Goal: Task Accomplishment & Management: Complete application form

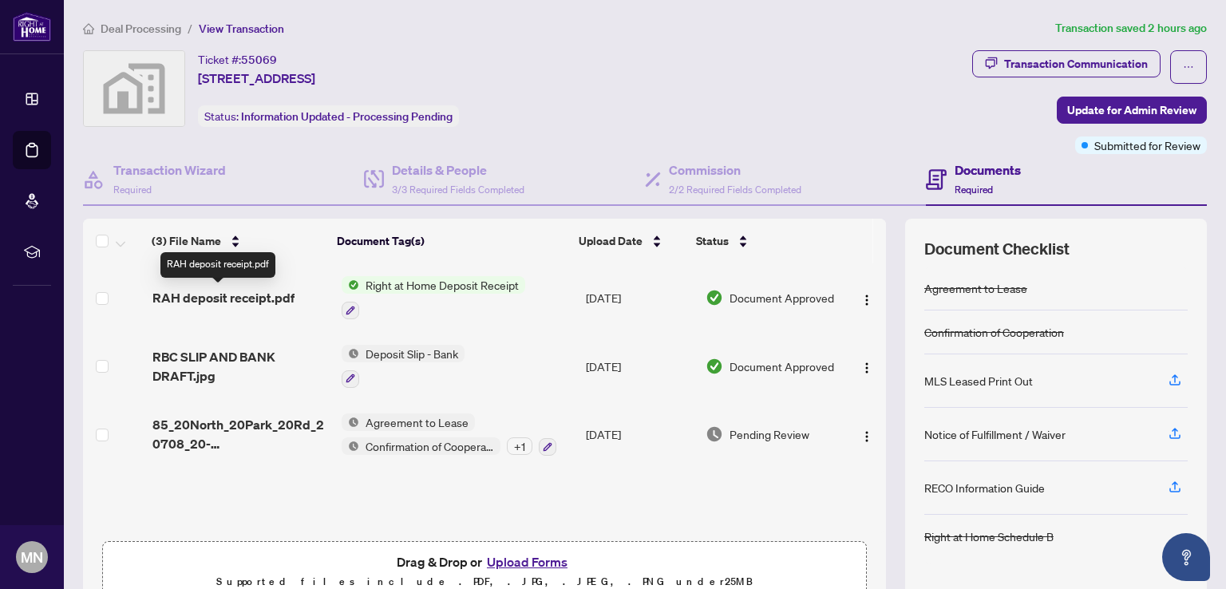
click at [212, 298] on span "RAH deposit receipt.pdf" at bounding box center [223, 297] width 142 height 19
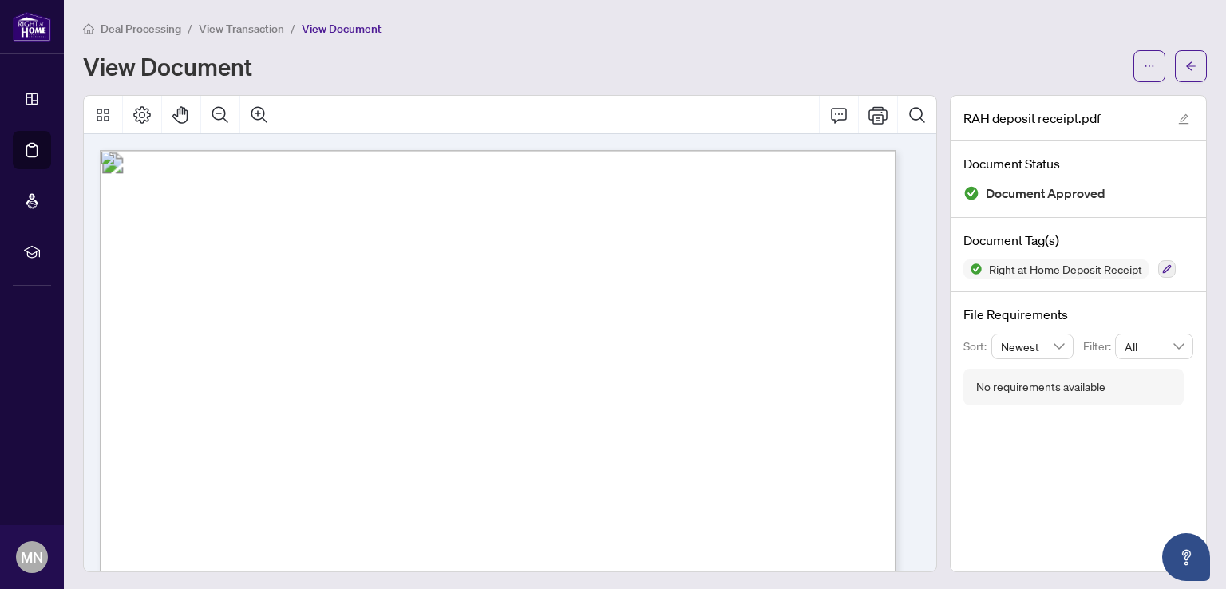
scroll to position [239, 0]
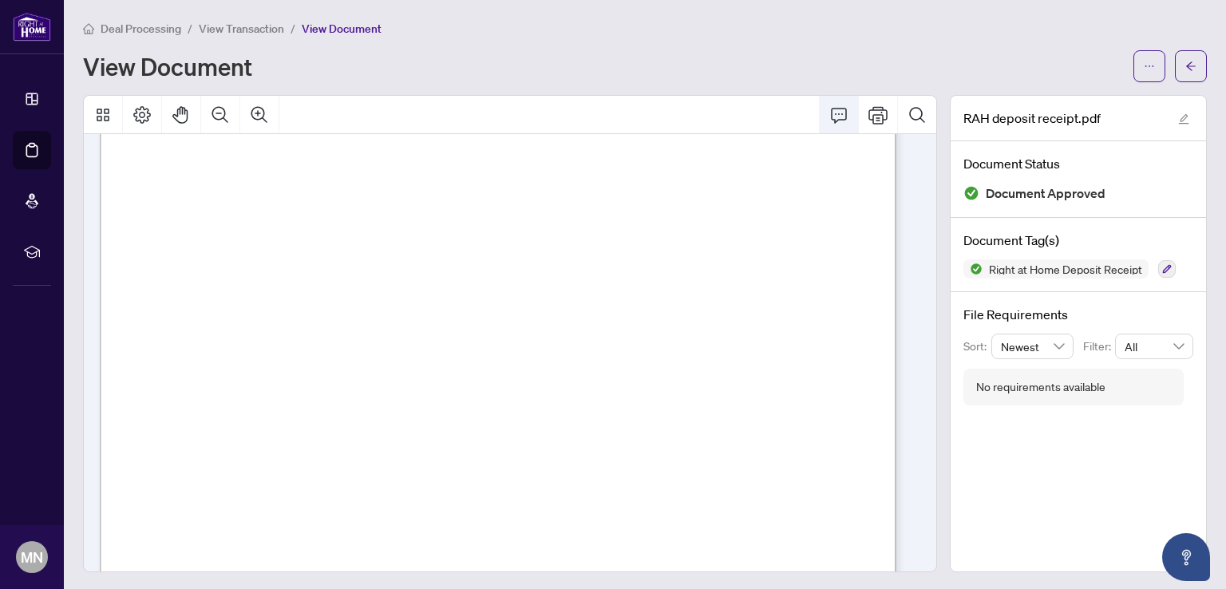
click at [829, 116] on icon "Comment" at bounding box center [838, 114] width 19 height 19
click at [1185, 61] on icon "arrow-left" at bounding box center [1190, 66] width 11 height 11
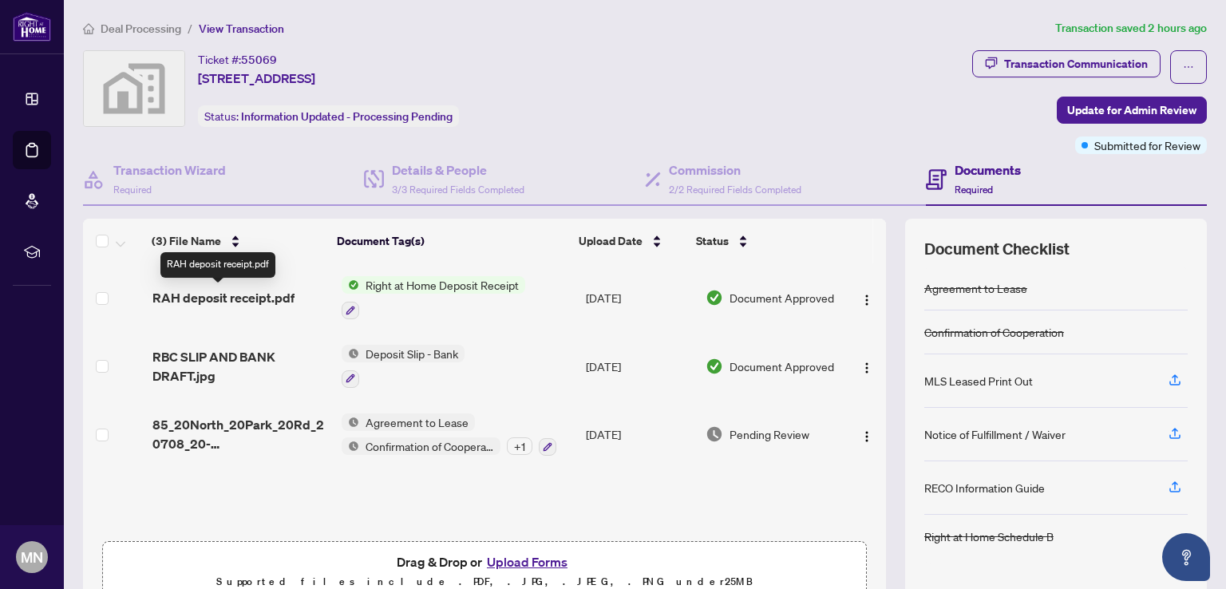
click at [218, 292] on span "RAH deposit receipt.pdf" at bounding box center [223, 297] width 142 height 19
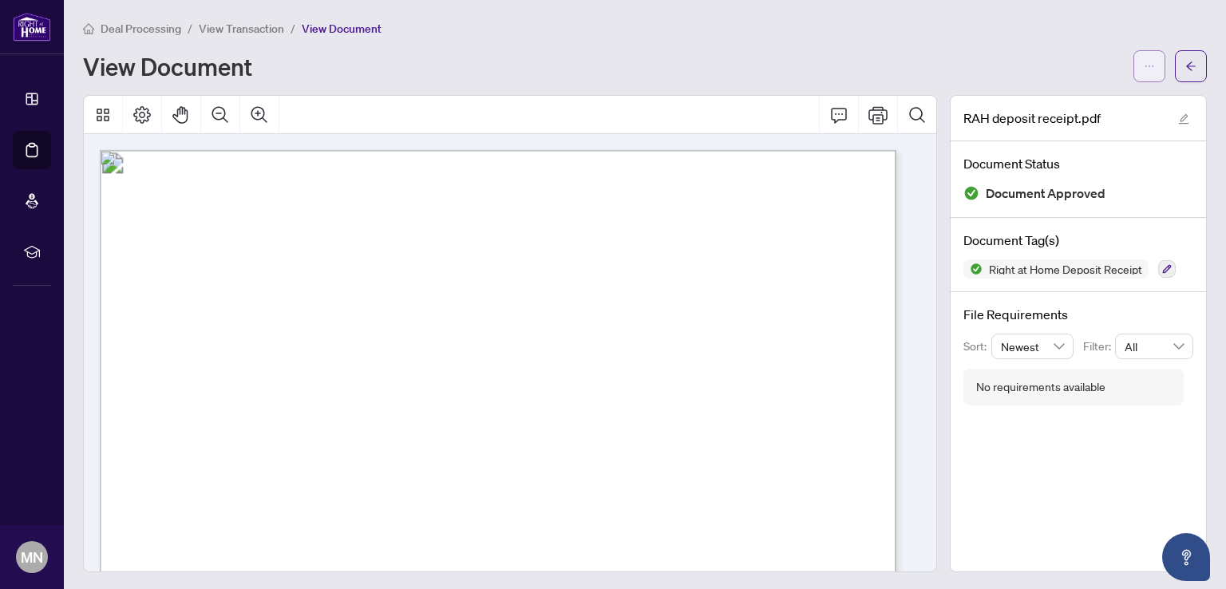
click at [1144, 65] on icon "ellipsis" at bounding box center [1149, 66] width 11 height 11
click at [1056, 103] on span "Download" at bounding box center [1079, 101] width 121 height 18
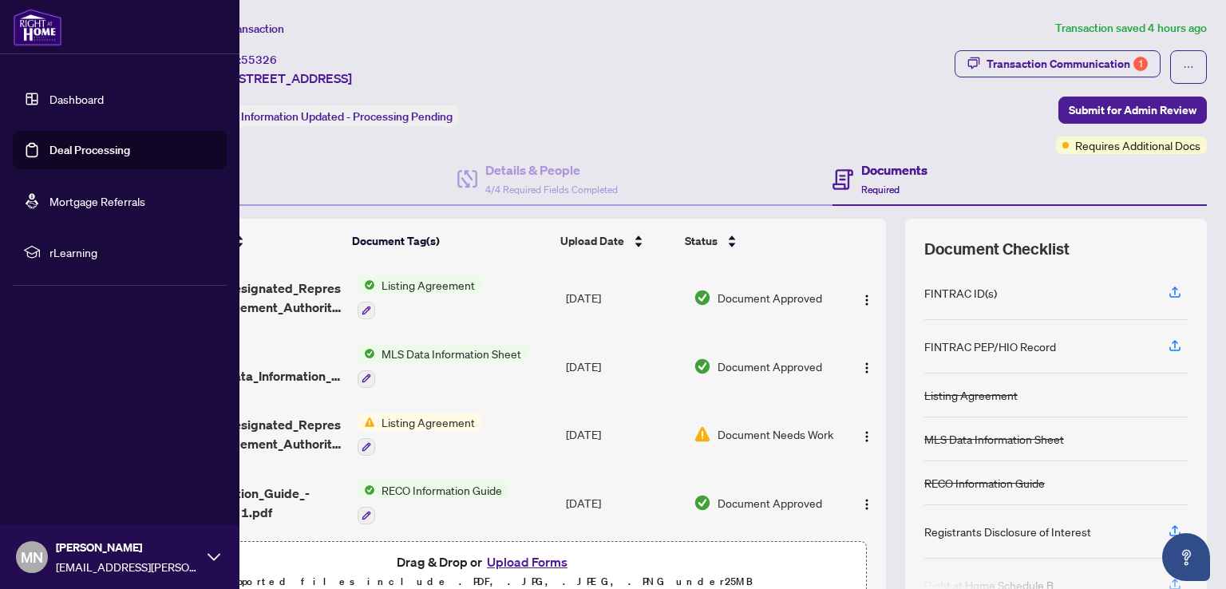
click at [108, 146] on link "Deal Processing" at bounding box center [89, 150] width 81 height 14
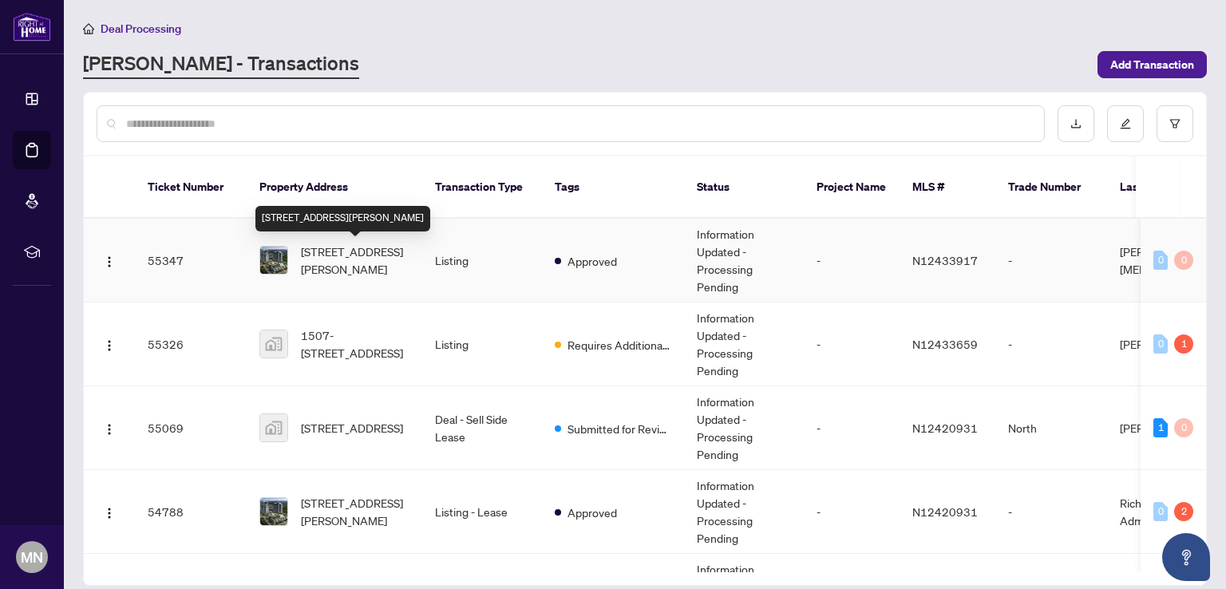
click at [332, 255] on span "[STREET_ADDRESS][PERSON_NAME]" at bounding box center [355, 260] width 109 height 35
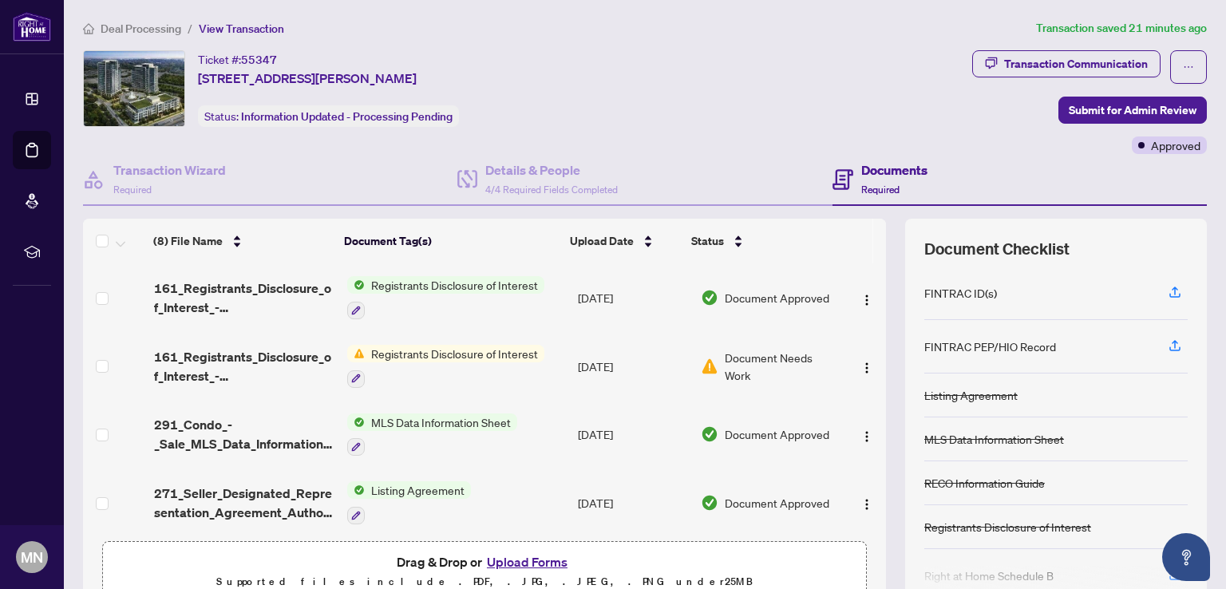
click at [537, 558] on button "Upload Forms" at bounding box center [527, 561] width 90 height 21
click at [524, 559] on button "Upload Forms" at bounding box center [527, 561] width 90 height 21
click at [517, 563] on button "Upload Forms" at bounding box center [527, 561] width 90 height 21
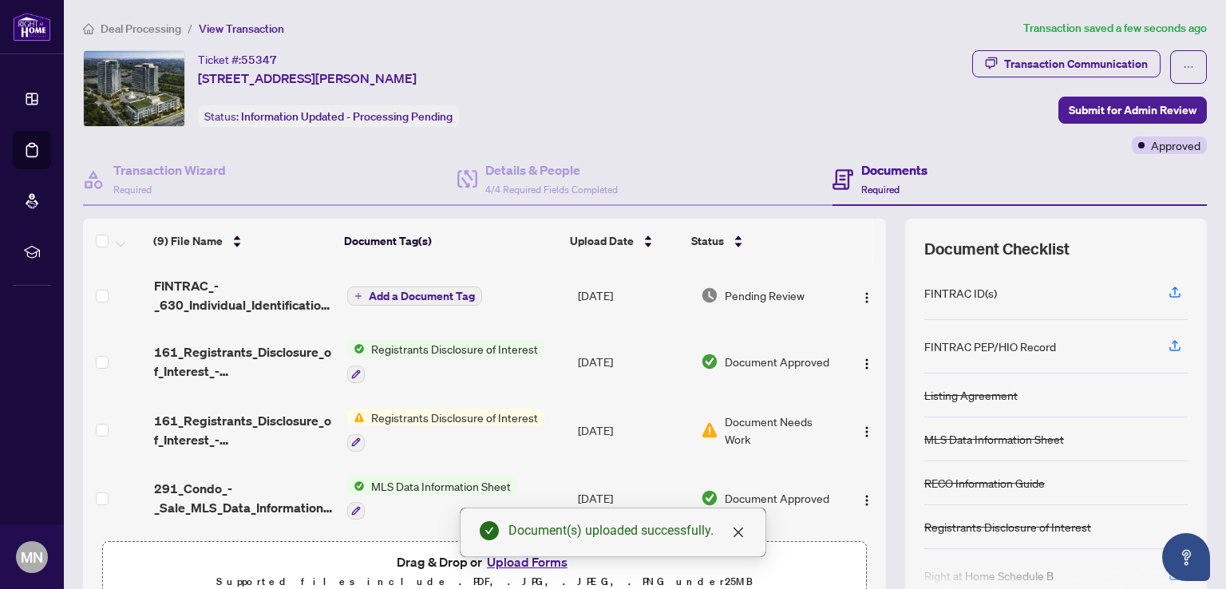
click at [393, 291] on span "Add a Document Tag" at bounding box center [422, 296] width 106 height 11
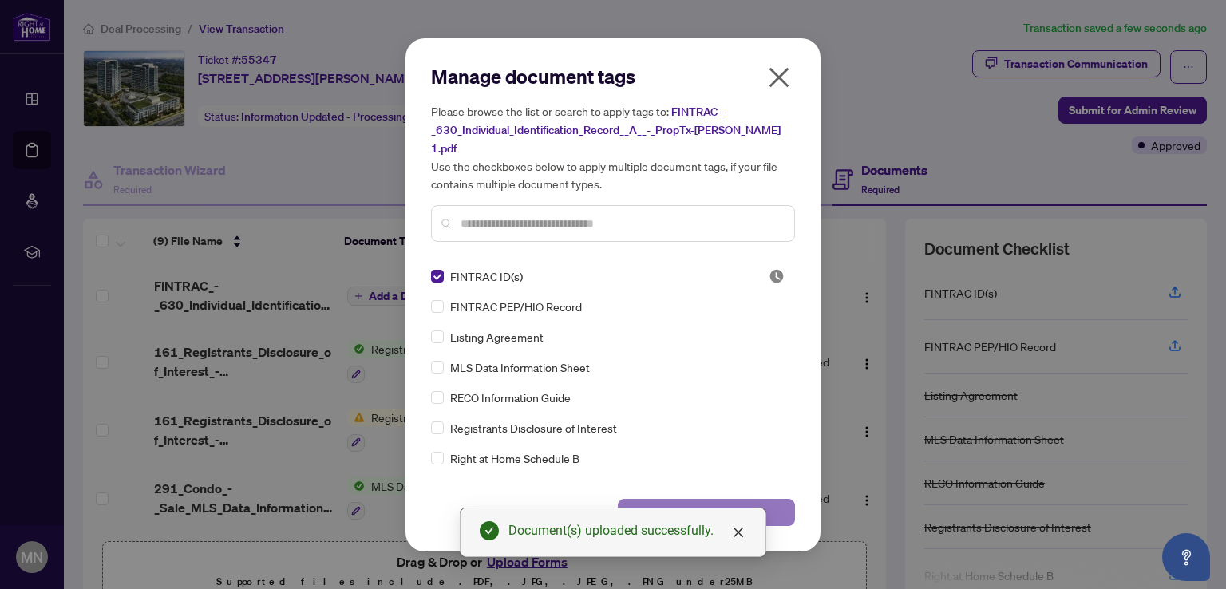
click at [711, 500] on span "Save" at bounding box center [706, 513] width 25 height 26
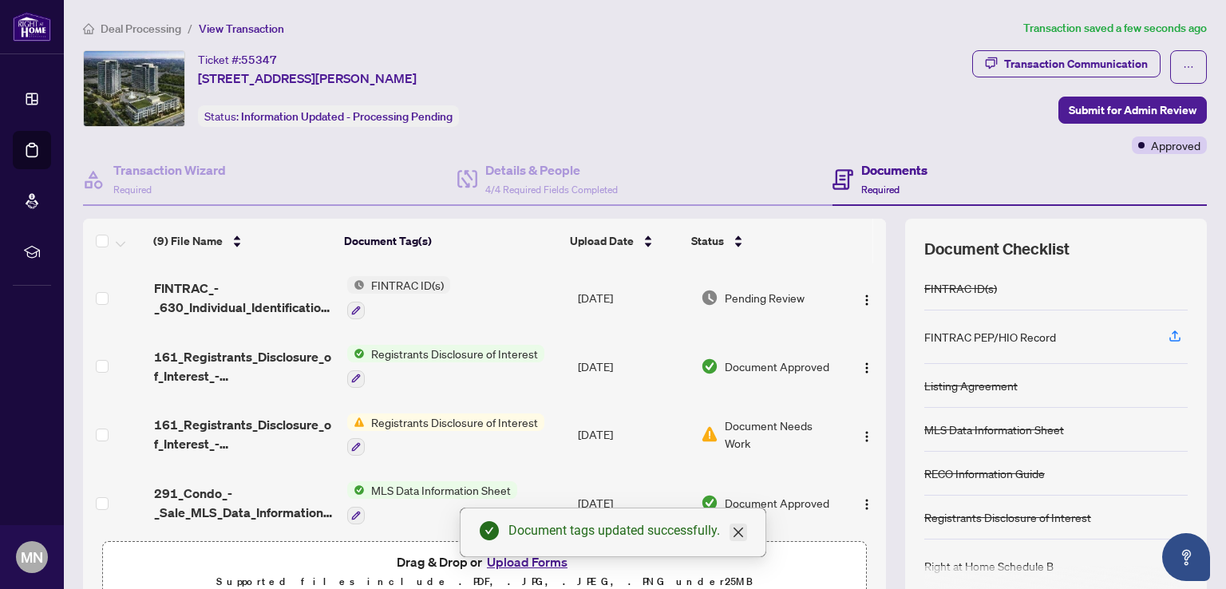
click at [737, 527] on icon "close" at bounding box center [738, 532] width 13 height 13
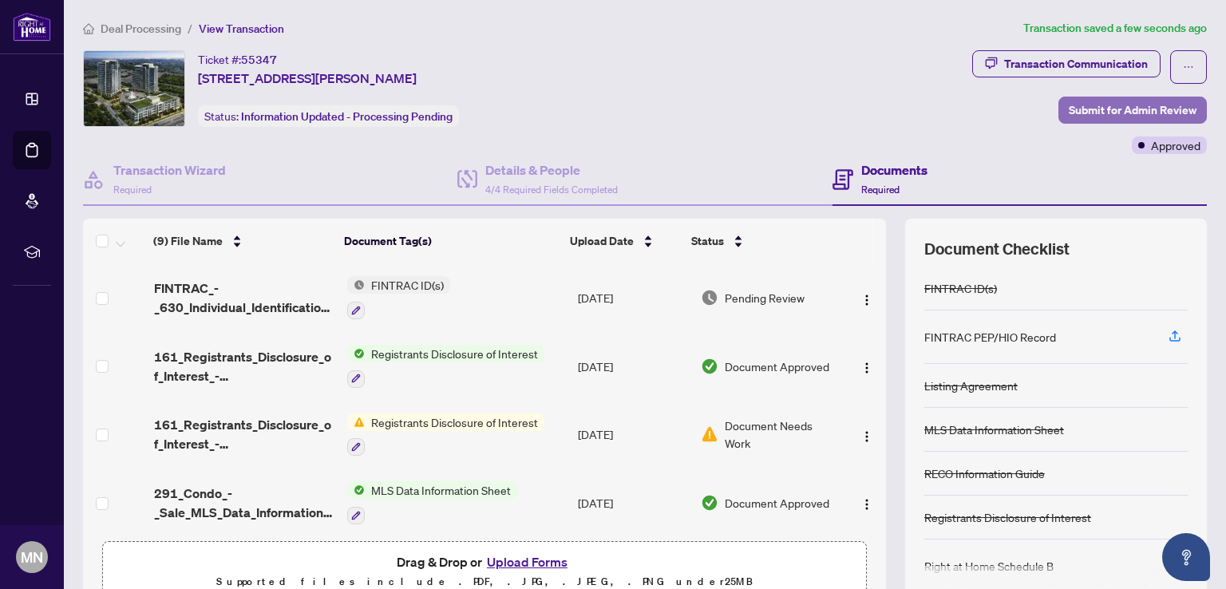
click at [1136, 109] on span "Submit for Admin Review" at bounding box center [1133, 110] width 128 height 26
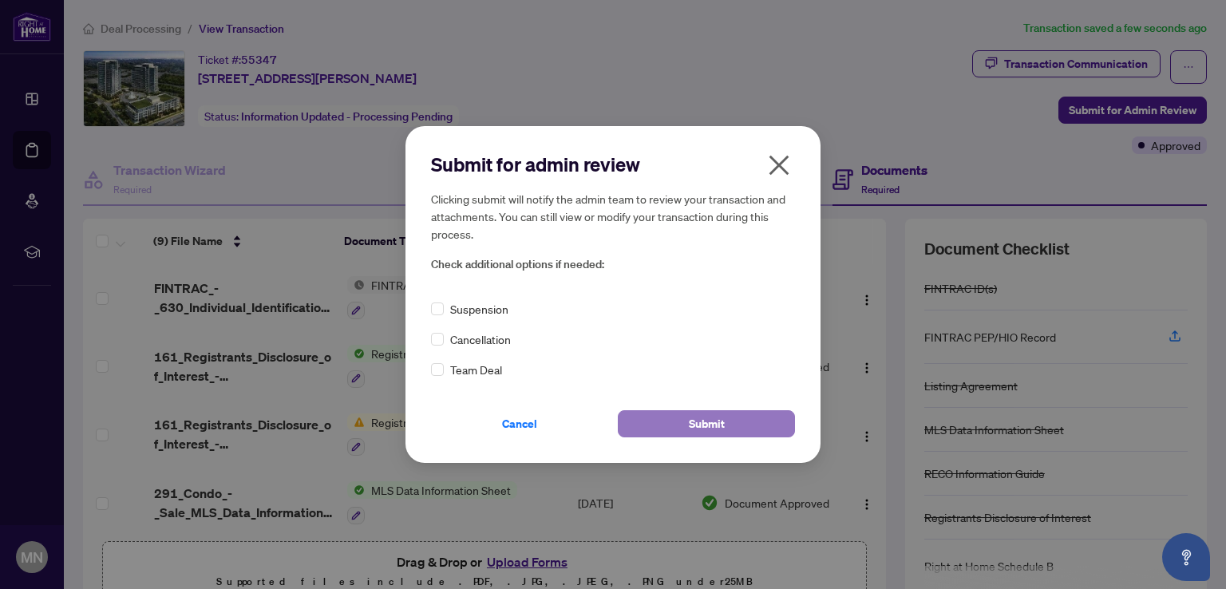
click at [710, 424] on span "Submit" at bounding box center [707, 424] width 36 height 26
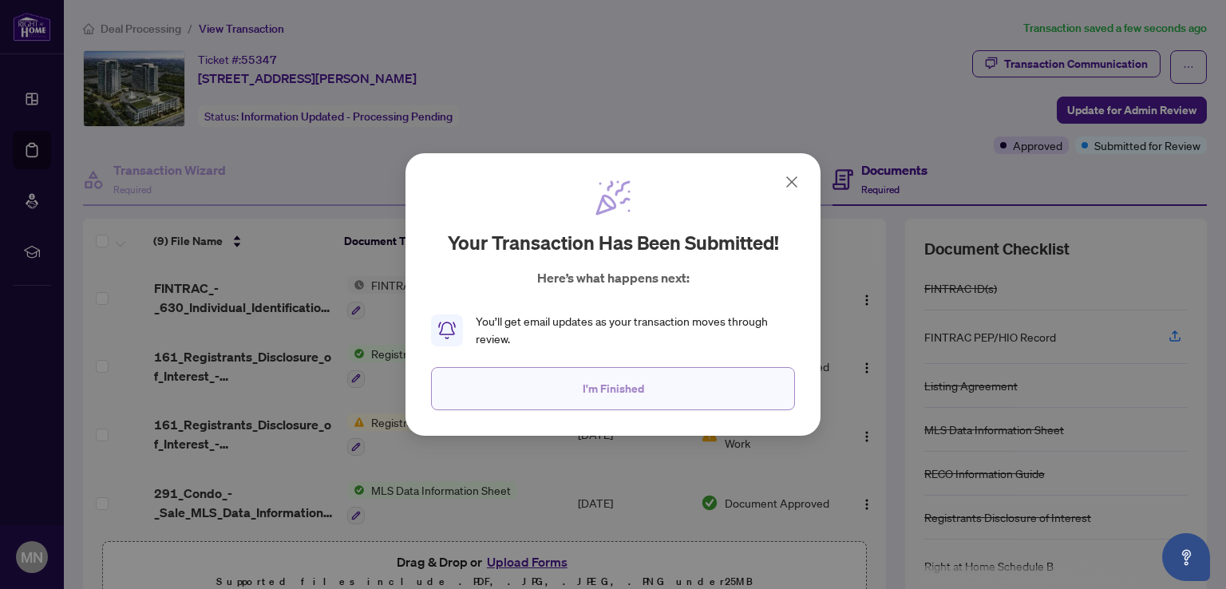
click at [638, 389] on span "I'm Finished" at bounding box center [613, 389] width 61 height 26
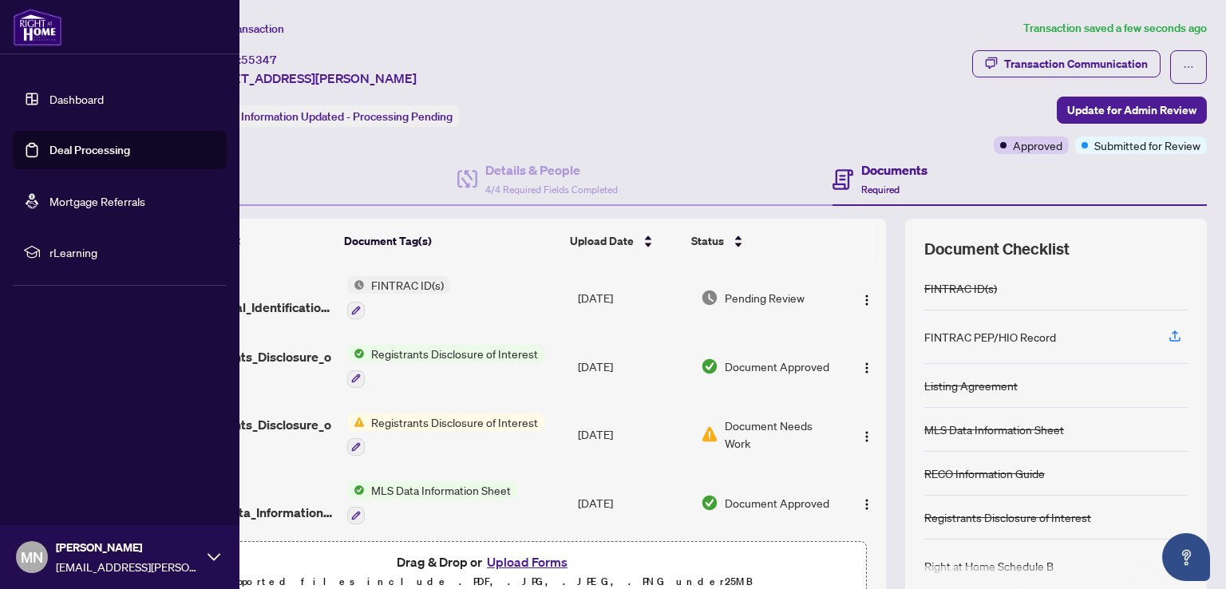
click at [71, 149] on link "Deal Processing" at bounding box center [89, 150] width 81 height 14
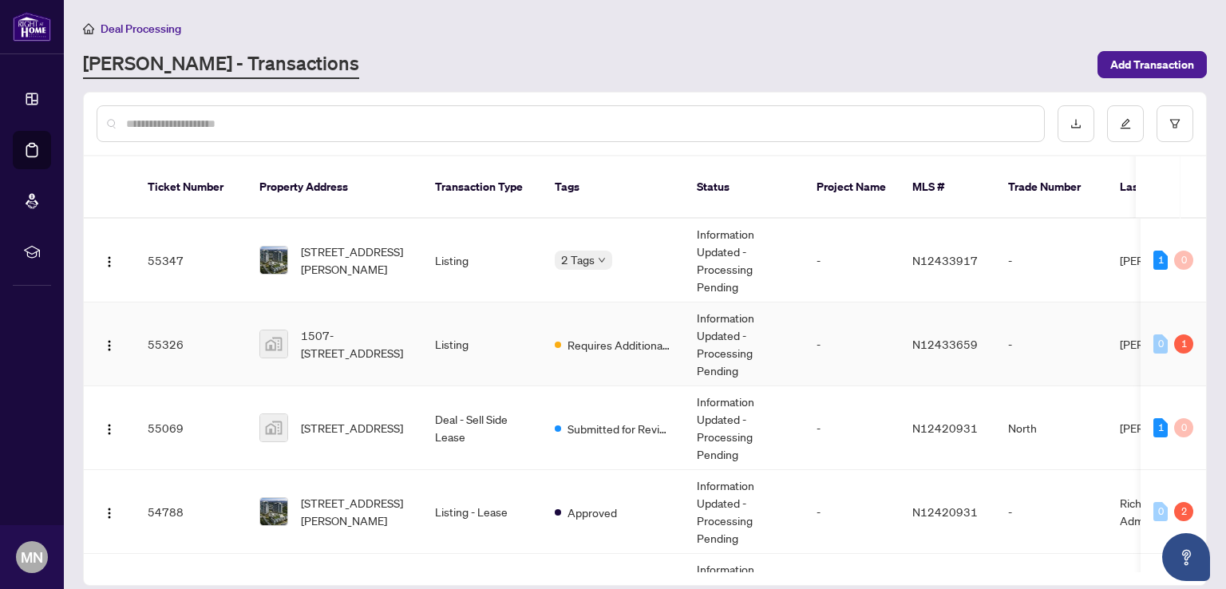
scroll to position [160, 0]
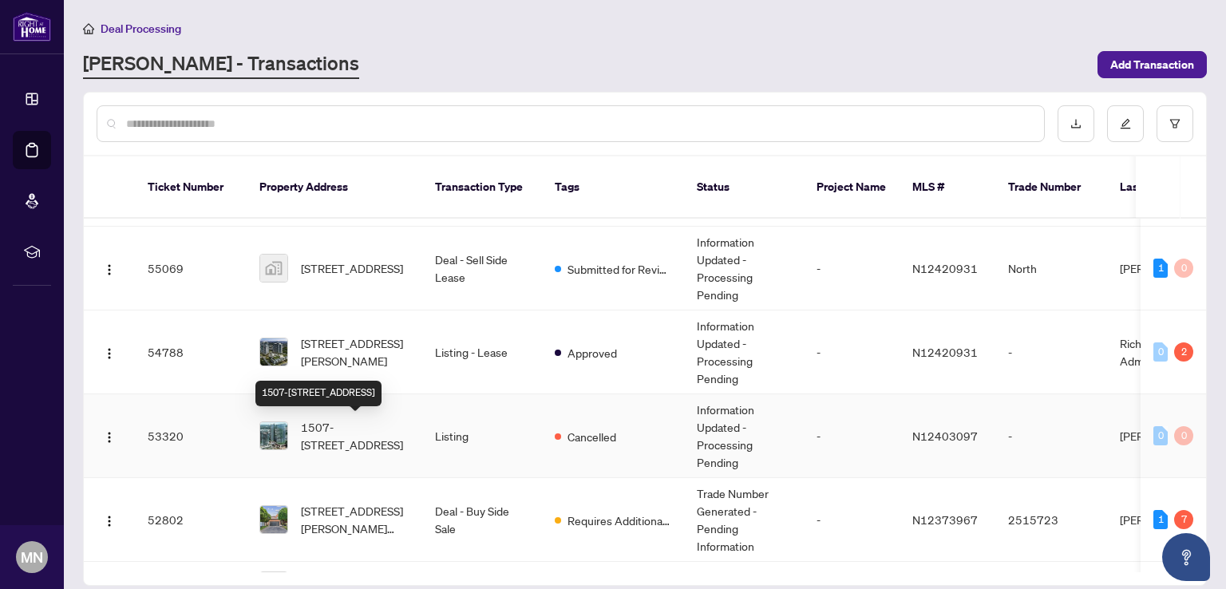
click at [345, 421] on span "1507-[STREET_ADDRESS]" at bounding box center [355, 435] width 109 height 35
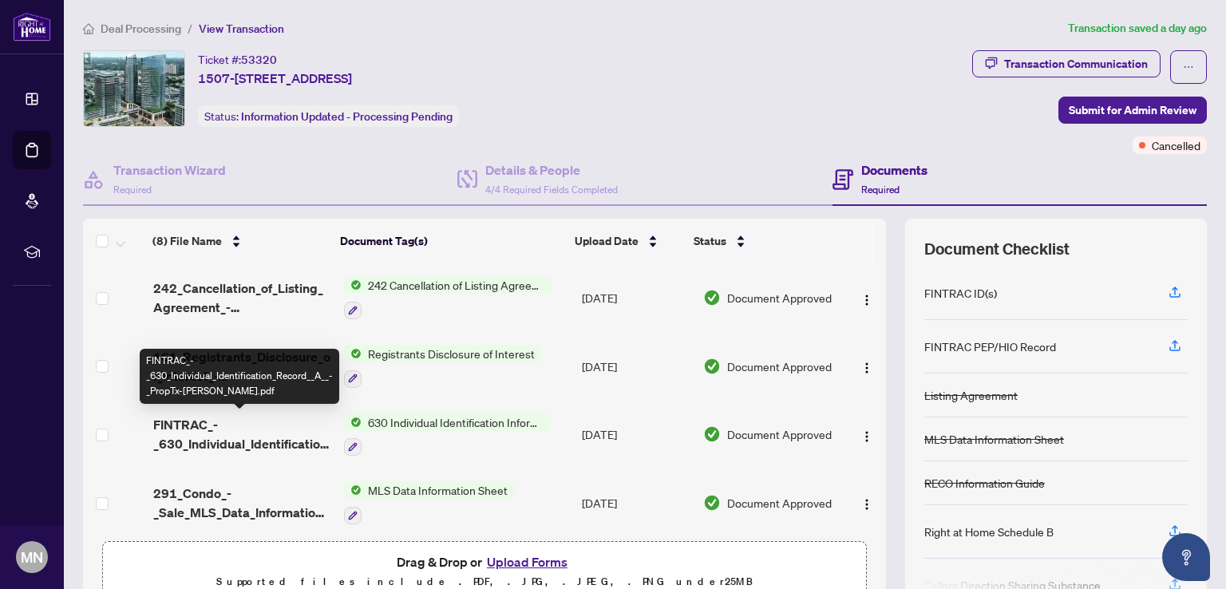
click at [199, 430] on span "FINTRAC_-_630_Individual_Identification_Record__A__-_PropTx-[PERSON_NAME].pdf" at bounding box center [242, 434] width 178 height 38
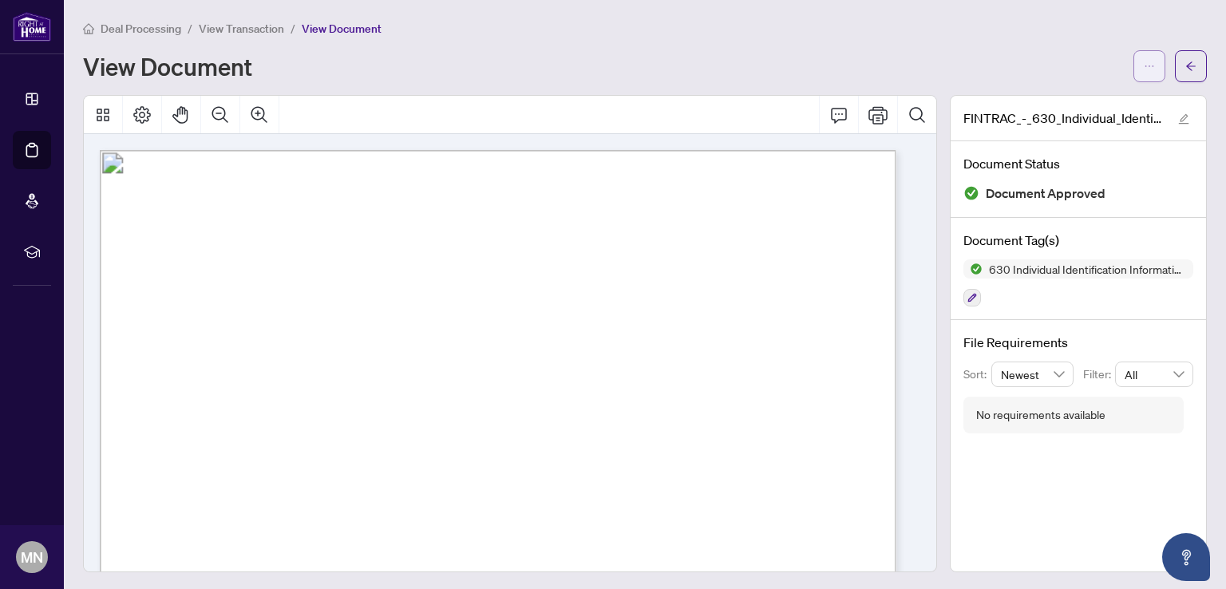
click at [1144, 61] on icon "ellipsis" at bounding box center [1149, 66] width 11 height 11
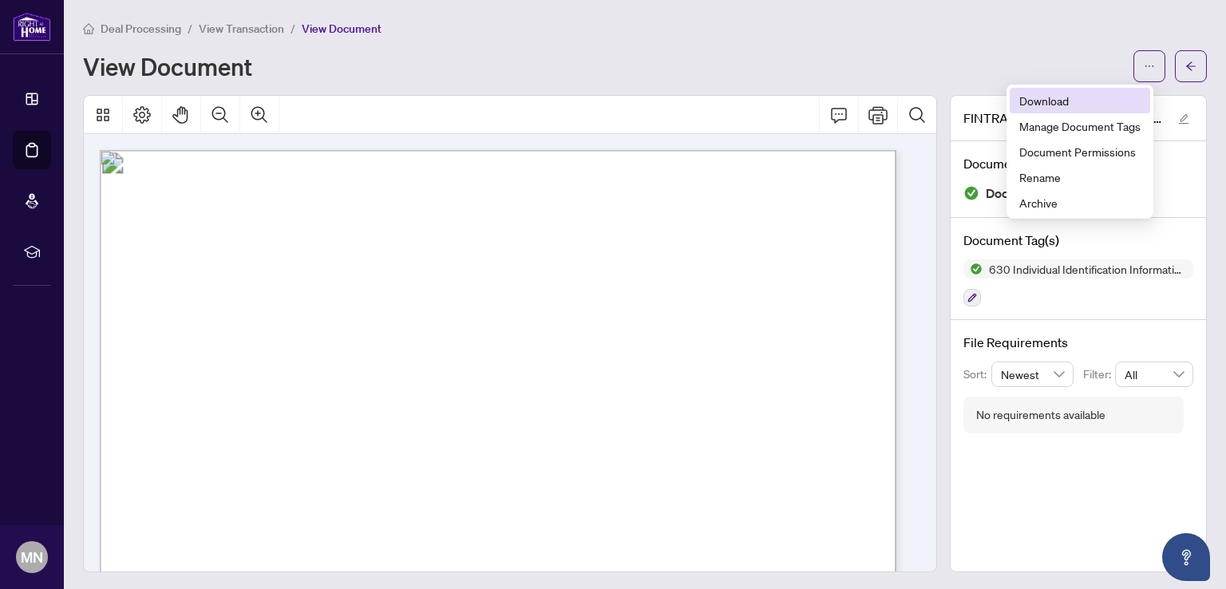
click at [1065, 102] on span "Download" at bounding box center [1079, 101] width 121 height 18
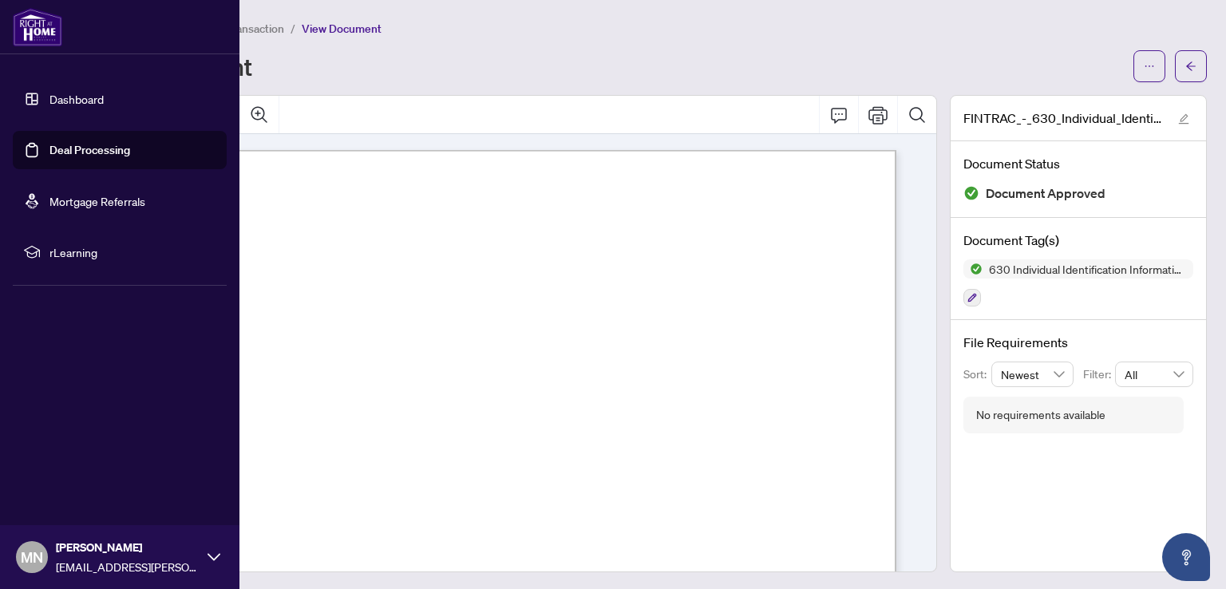
click at [77, 147] on link "Deal Processing" at bounding box center [89, 150] width 81 height 14
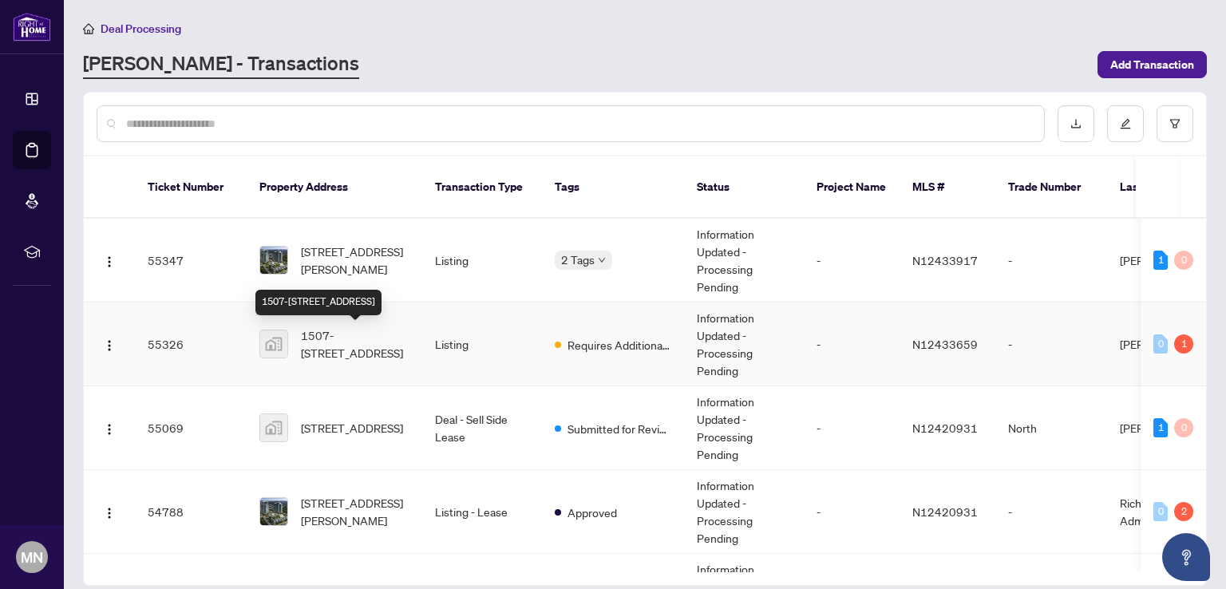
click at [334, 338] on span "1507-[STREET_ADDRESS]" at bounding box center [355, 343] width 109 height 35
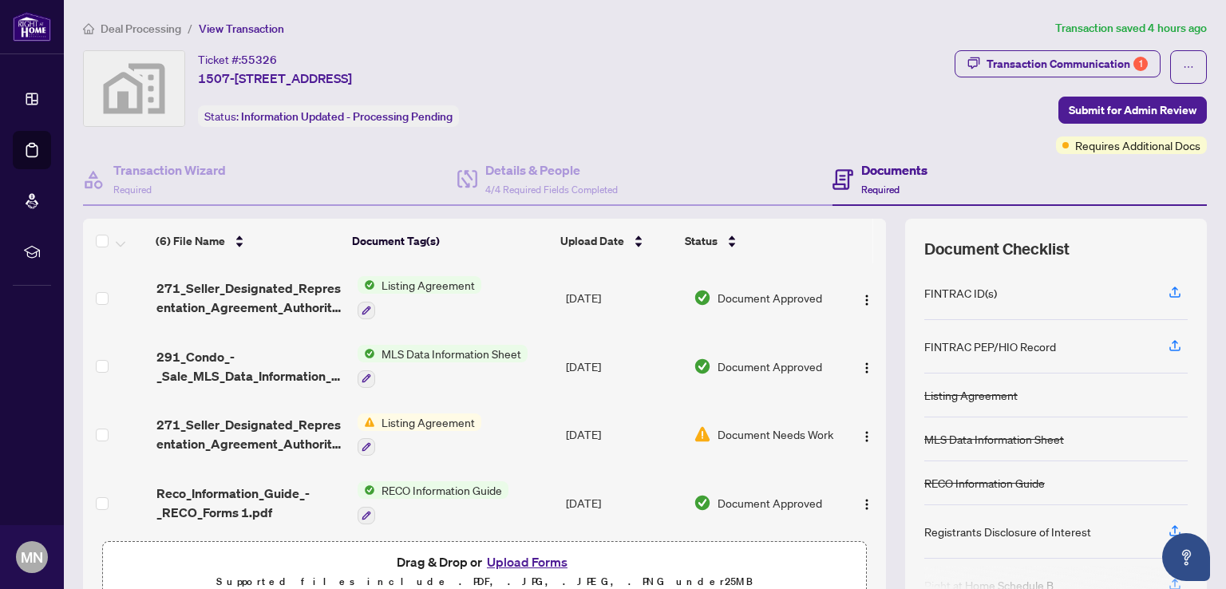
click at [512, 559] on button "Upload Forms" at bounding box center [527, 561] width 90 height 21
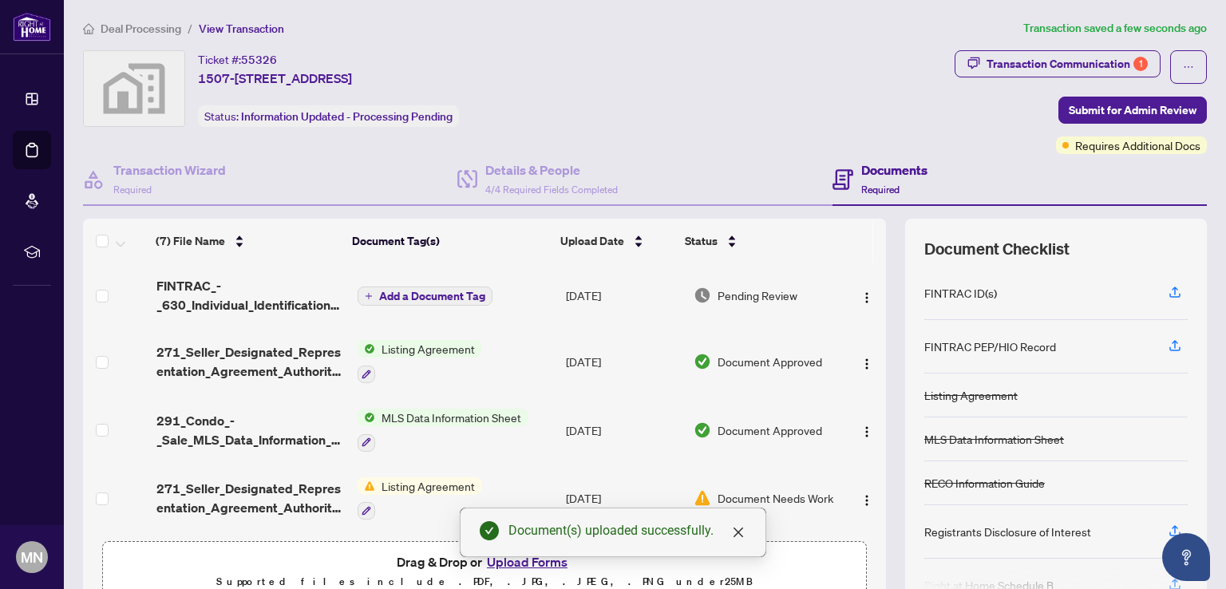
drag, startPoint x: 868, startPoint y: 322, endPoint x: 770, endPoint y: 291, distance: 103.0
click at [870, 272] on div "(7) File Name Document Tag(s) Upload Date Status FINTRAC_-_630_Individual_Ident…" at bounding box center [484, 398] width 803 height 270
click at [418, 291] on span "Add a Document Tag" at bounding box center [432, 296] width 106 height 11
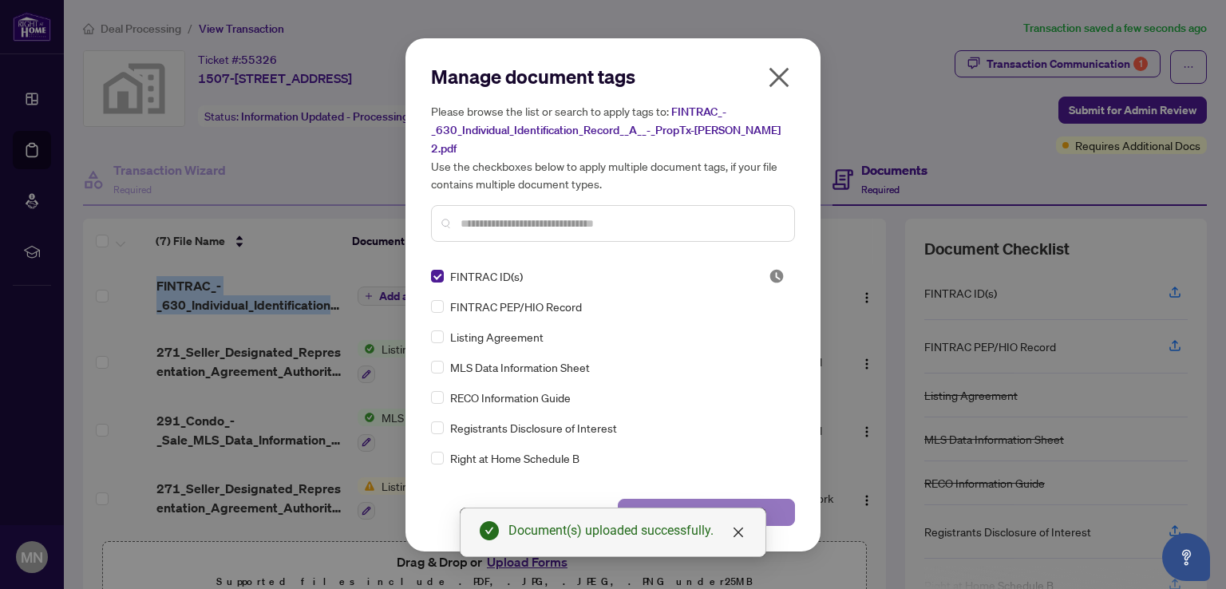
click at [713, 500] on span "Save" at bounding box center [706, 513] width 25 height 26
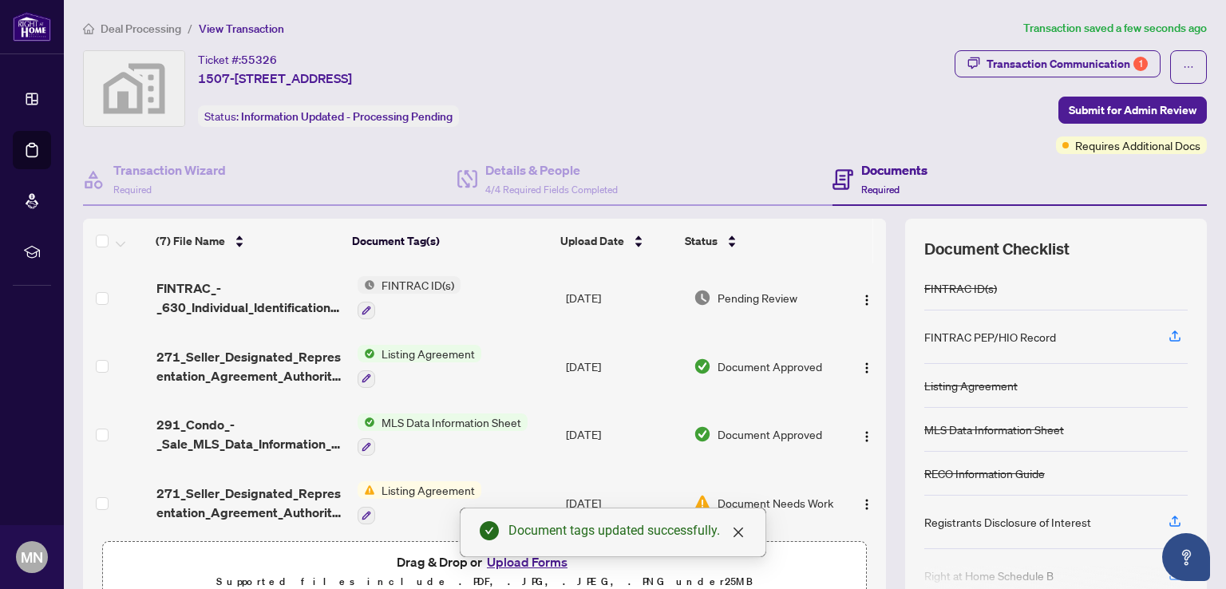
click at [790, 326] on td "Pending Review" at bounding box center [764, 297] width 155 height 69
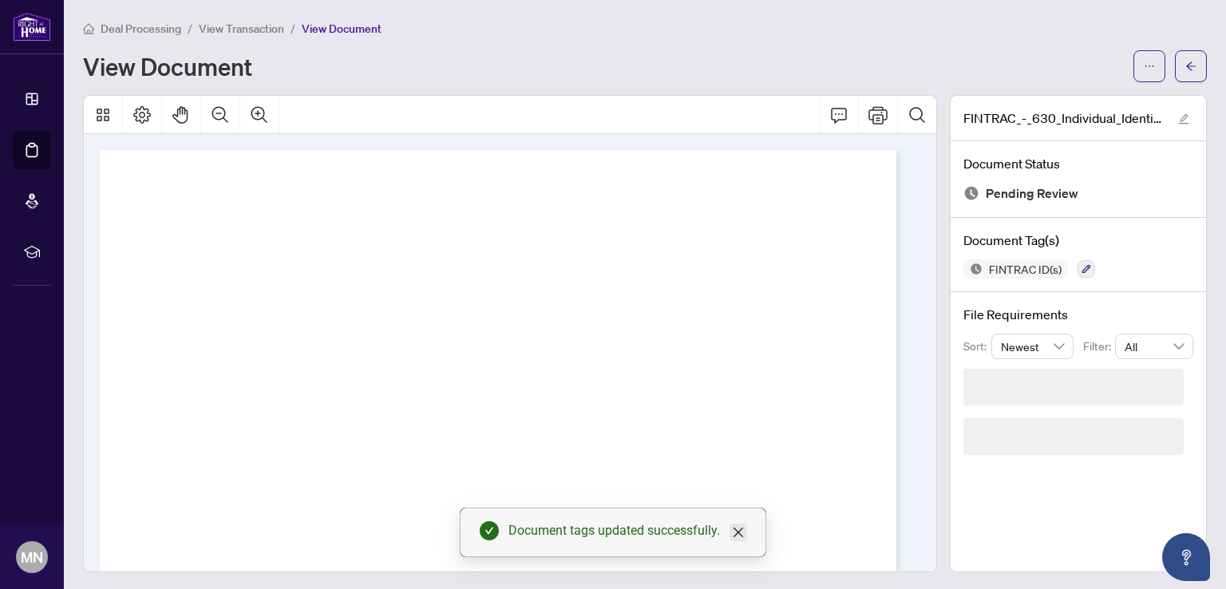
click at [740, 528] on icon "close" at bounding box center [738, 532] width 13 height 13
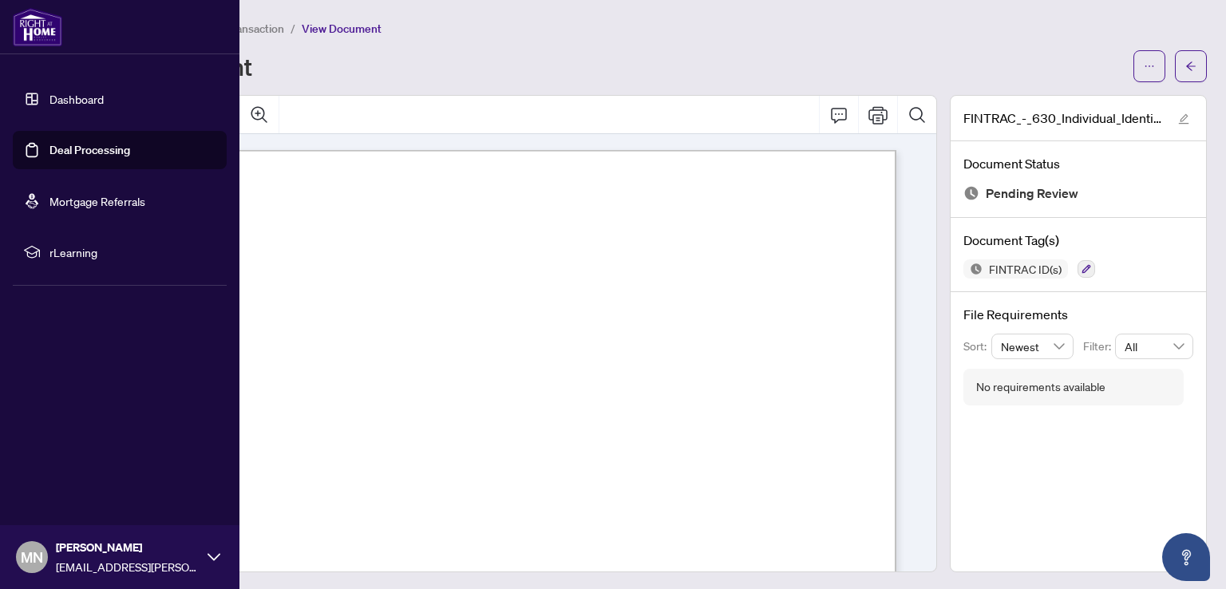
click at [81, 151] on link "Deal Processing" at bounding box center [89, 150] width 81 height 14
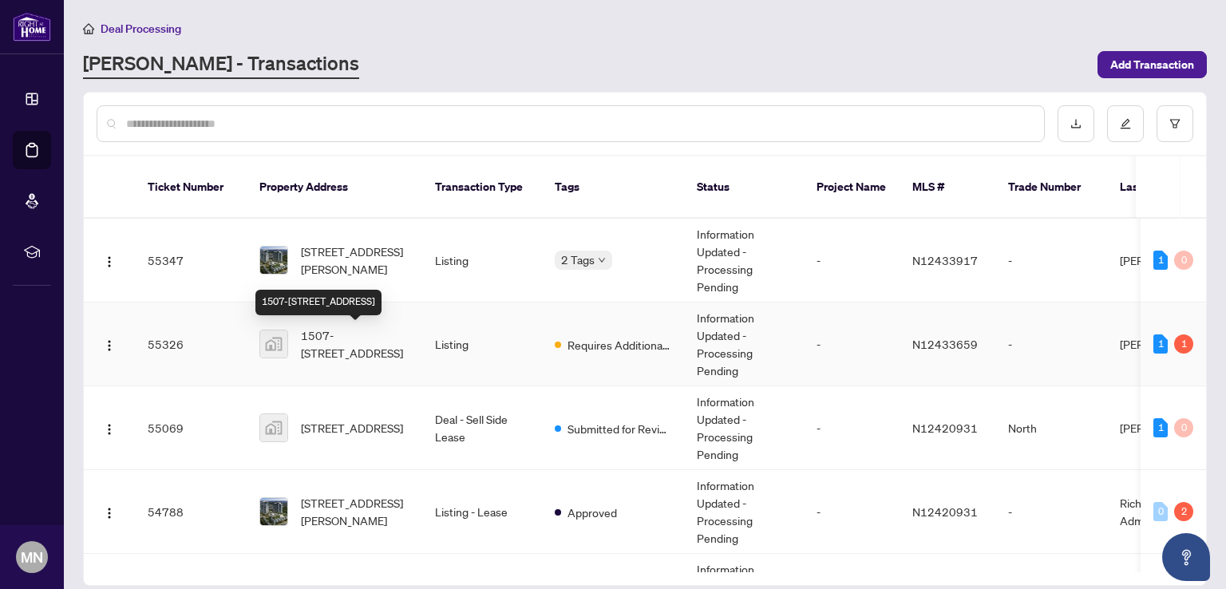
click at [347, 342] on span "1507-[STREET_ADDRESS]" at bounding box center [355, 343] width 109 height 35
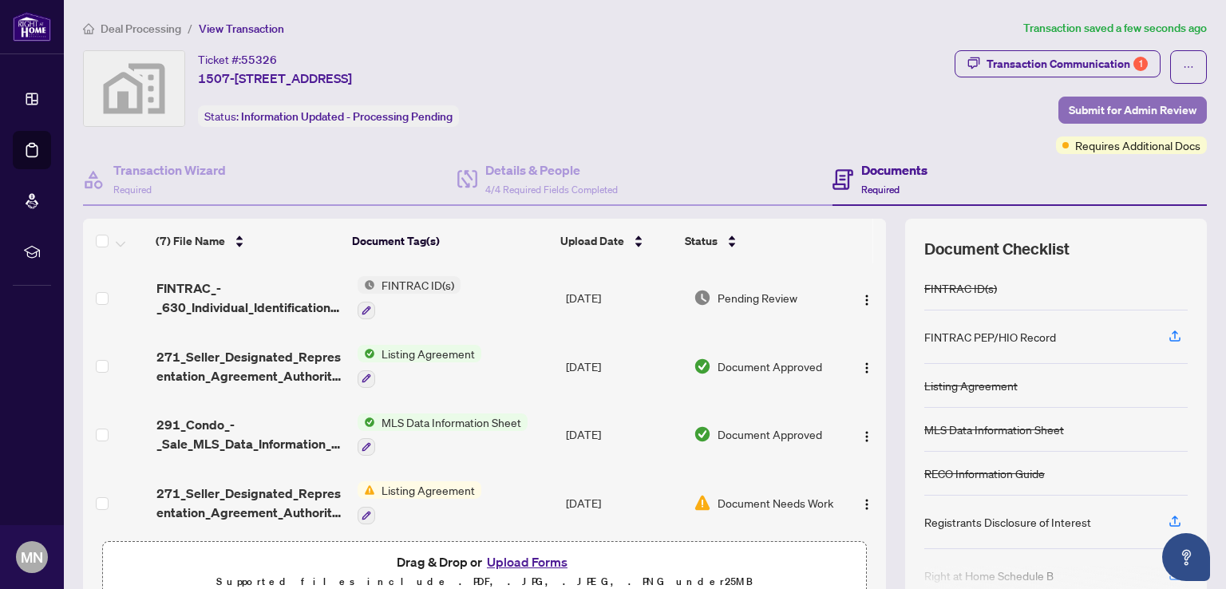
click at [1130, 105] on span "Submit for Admin Review" at bounding box center [1133, 110] width 128 height 26
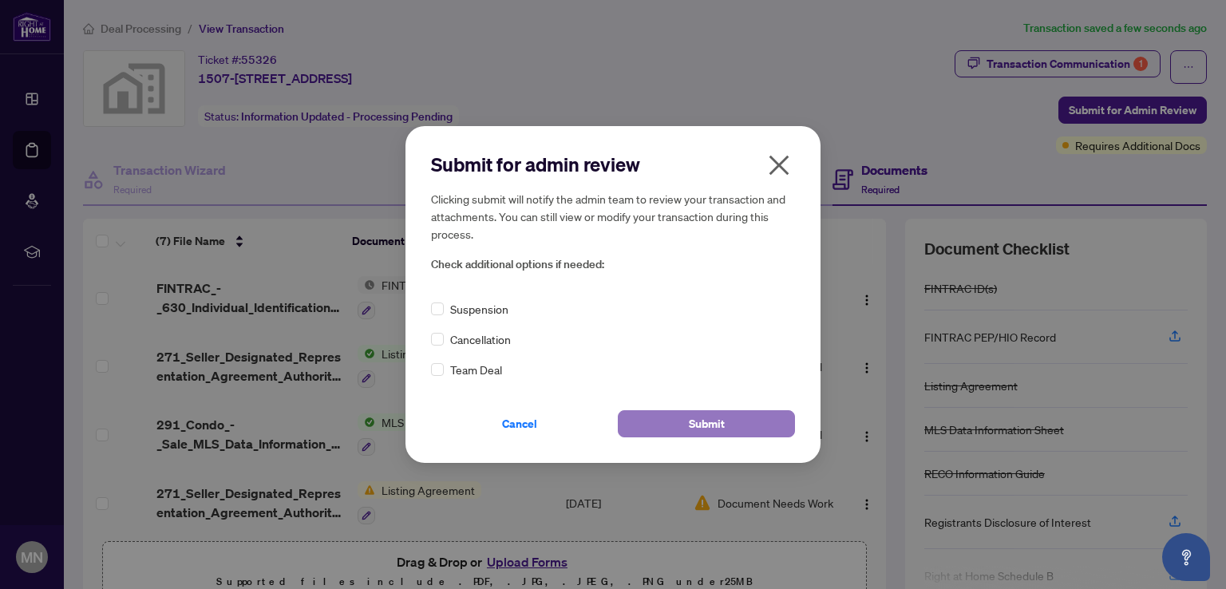
click at [721, 427] on span "Submit" at bounding box center [707, 424] width 36 height 26
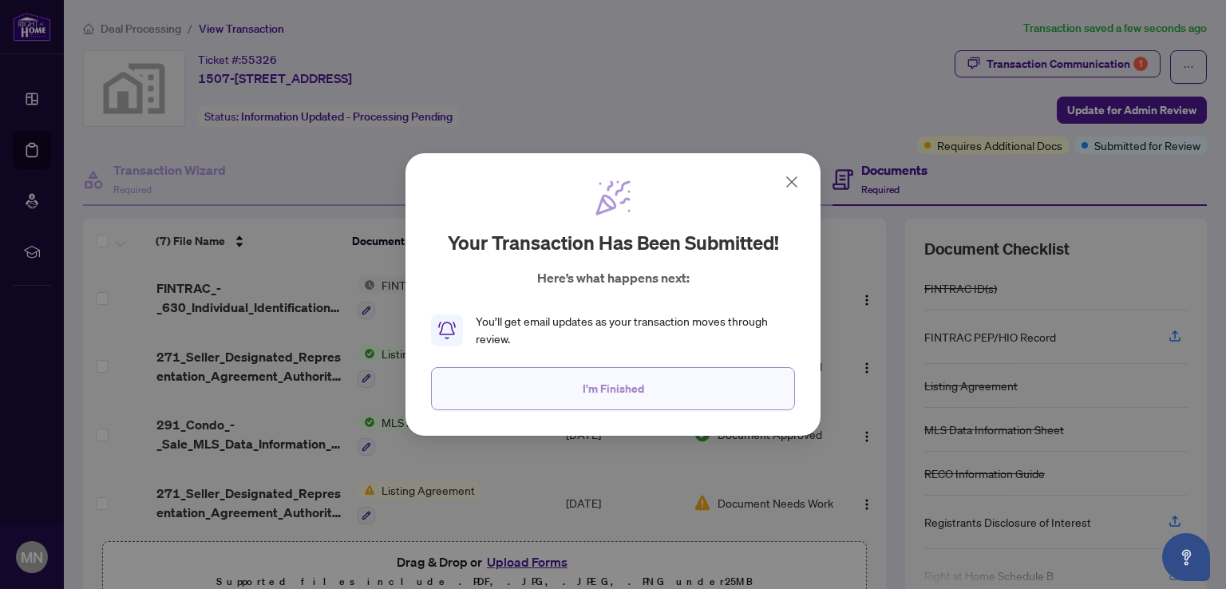
click at [638, 387] on span "I'm Finished" at bounding box center [613, 389] width 61 height 26
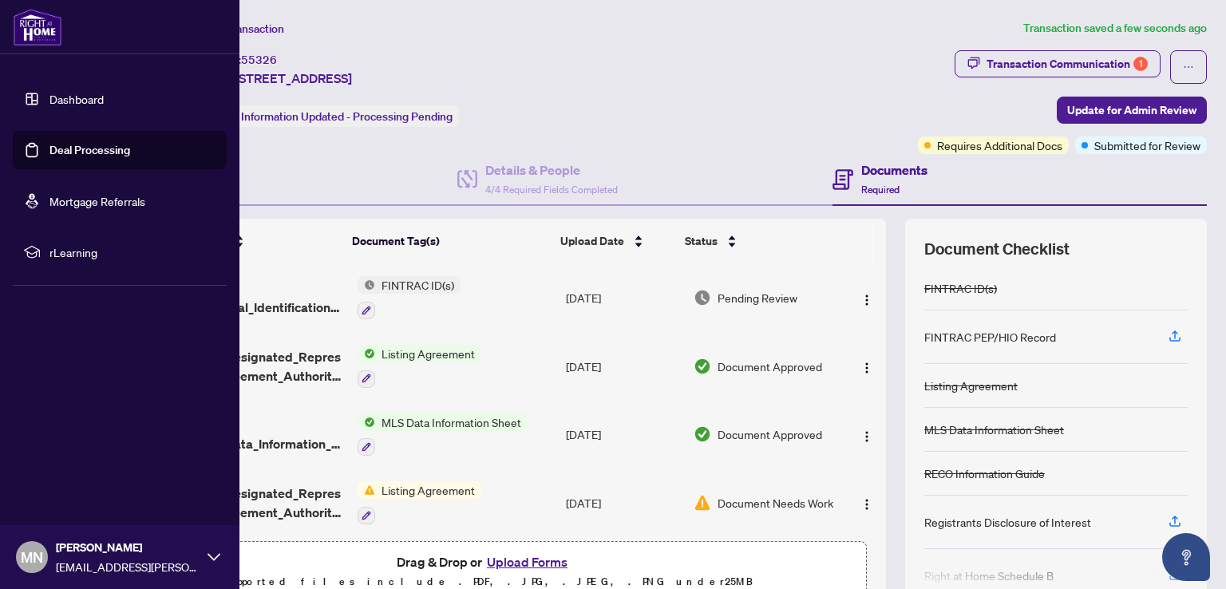
click at [85, 148] on link "Deal Processing" at bounding box center [89, 150] width 81 height 14
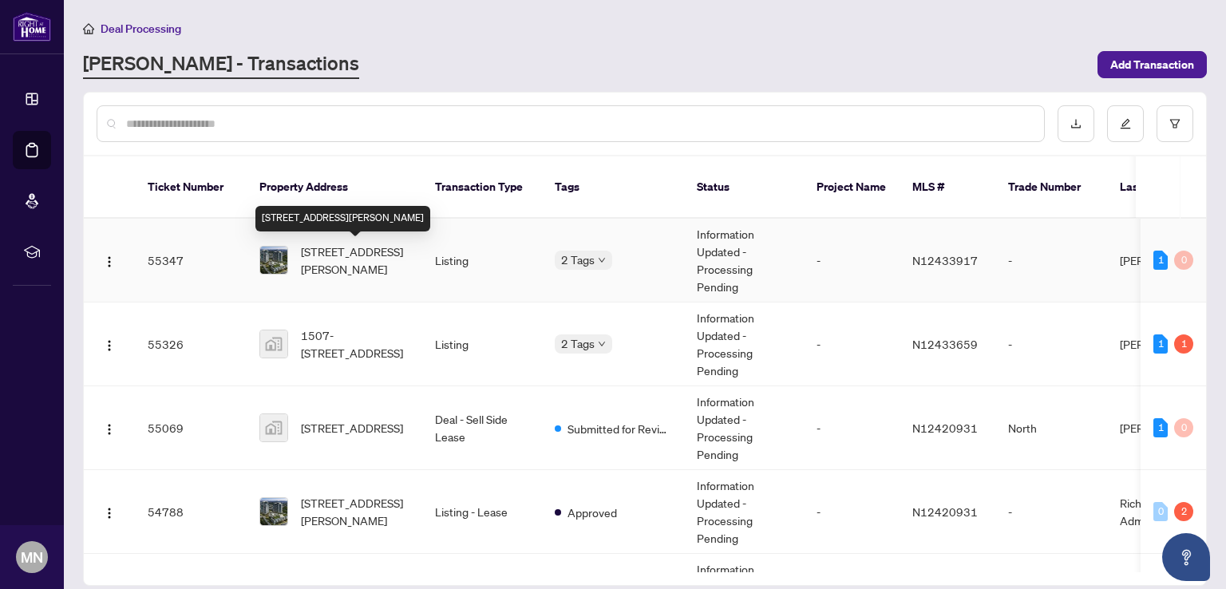
click at [350, 263] on span "[STREET_ADDRESS][PERSON_NAME]" at bounding box center [355, 260] width 109 height 35
